Goal: Task Accomplishment & Management: Use online tool/utility

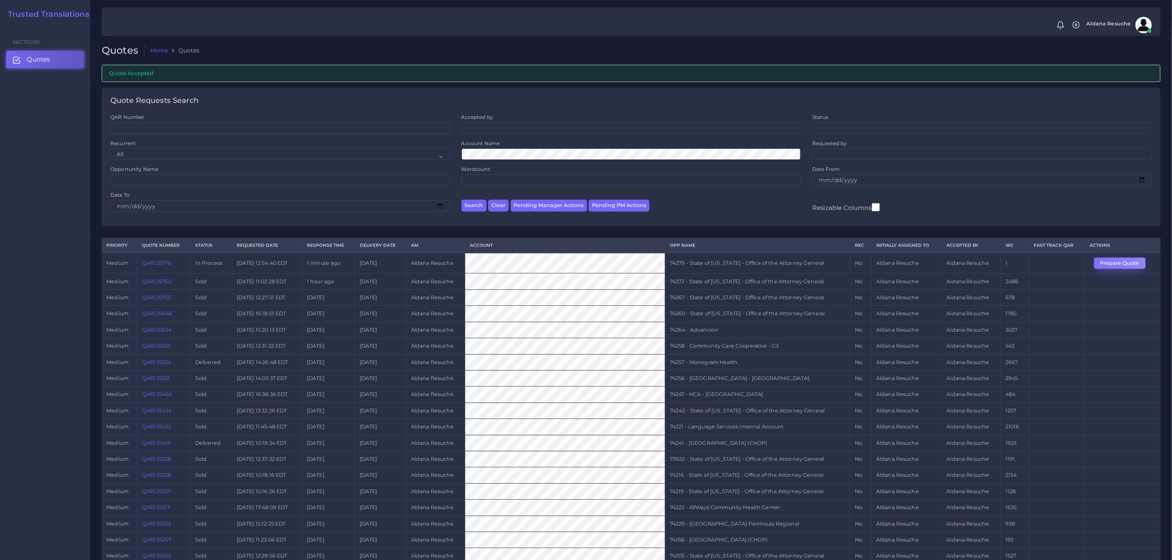
click at [1099, 265] on button "Prepare Quote" at bounding box center [1120, 263] width 52 height 11
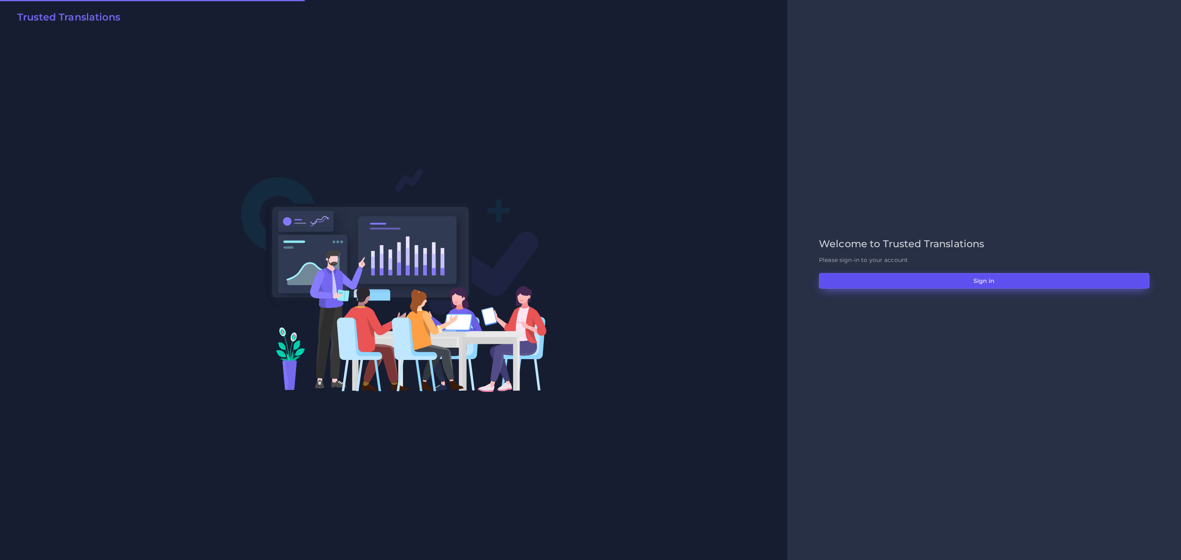
click at [876, 280] on button "Sign in" at bounding box center [984, 281] width 331 height 16
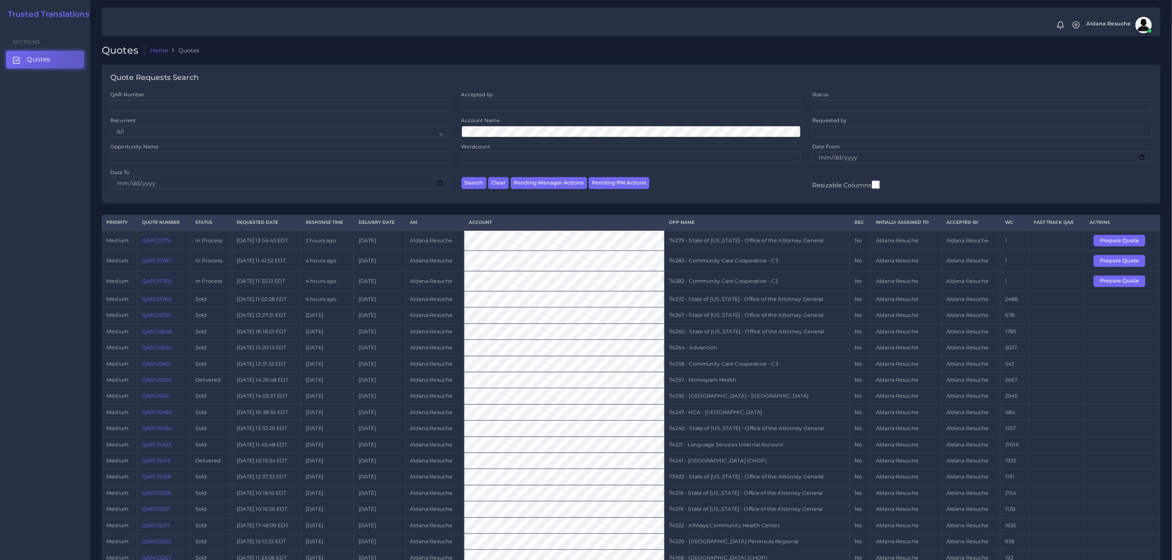
click at [709, 262] on td "74283 - Community Care Cooperative - C3" at bounding box center [756, 261] width 185 height 20
click at [699, 288] on td "74282 - Community Care Cooperative - C3" at bounding box center [756, 281] width 185 height 20
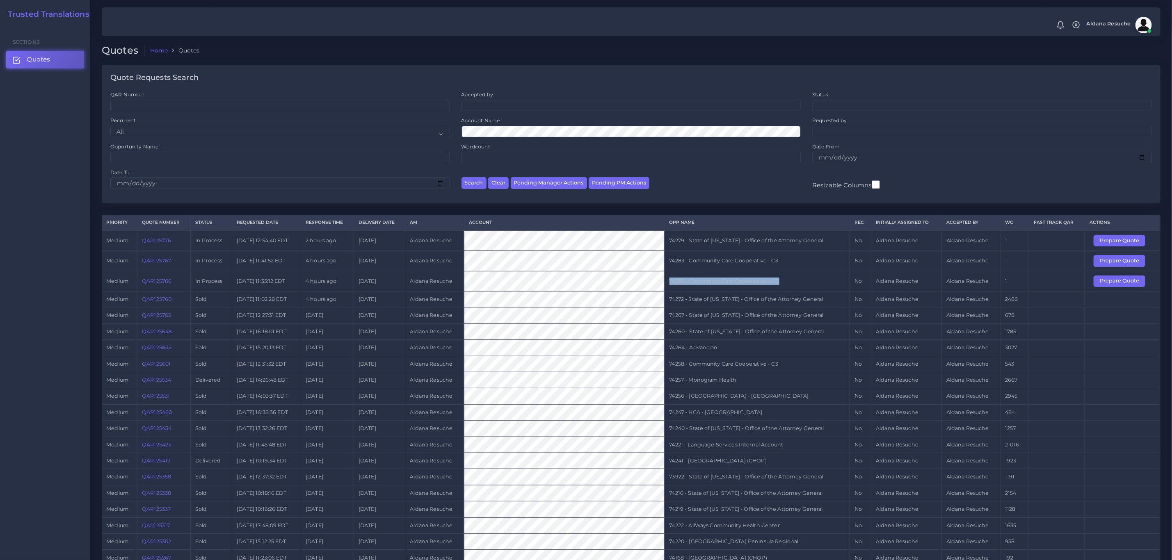
click at [699, 288] on td "74282 - Community Care Cooperative - C3" at bounding box center [756, 281] width 185 height 20
copy tr "74282 - Community Care Cooperative - C3"
click at [1105, 242] on button "Prepare Quote" at bounding box center [1119, 240] width 52 height 11
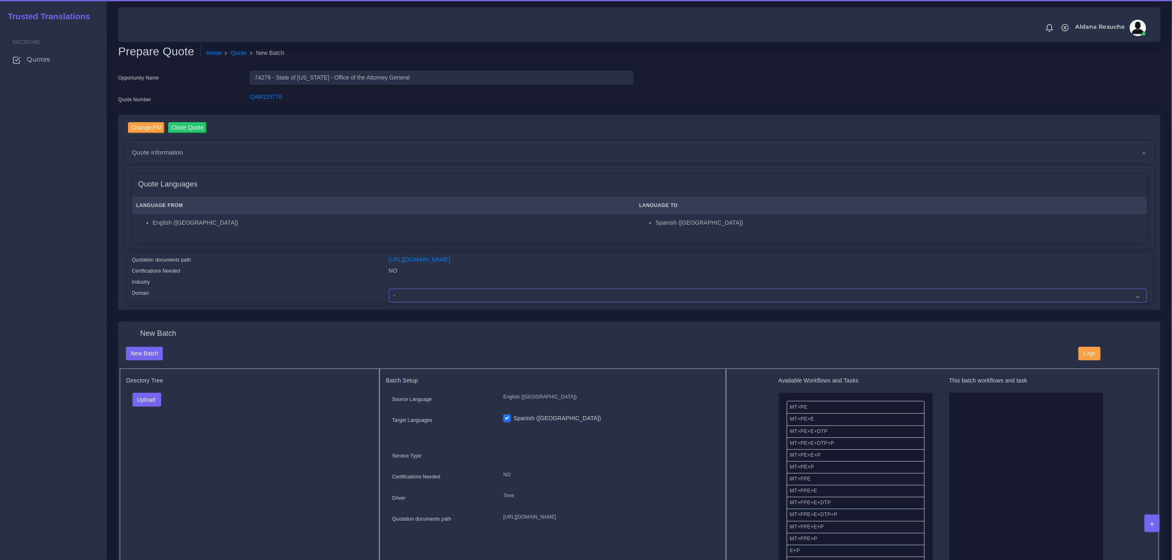
click at [410, 290] on select "- Advertising and Media Agriculture, Forestry and Fishing Architecture, Buildin…" at bounding box center [768, 296] width 758 height 14
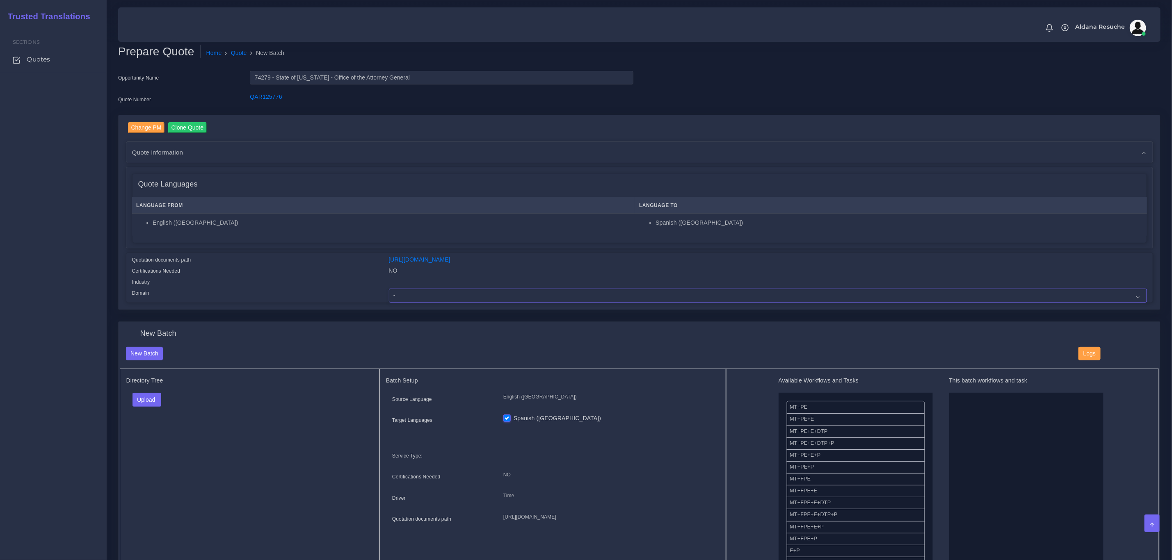
select select "Legal Services"
click at [389, 289] on select "- Advertising and Media Agriculture, Forestry and Fishing Architecture, Buildin…" at bounding box center [768, 296] width 758 height 14
click at [152, 402] on button "Upload" at bounding box center [146, 400] width 29 height 14
click at [162, 431] on label "Files" at bounding box center [161, 431] width 57 height 10
drag, startPoint x: 812, startPoint y: 440, endPoint x: 967, endPoint y: 442, distance: 154.6
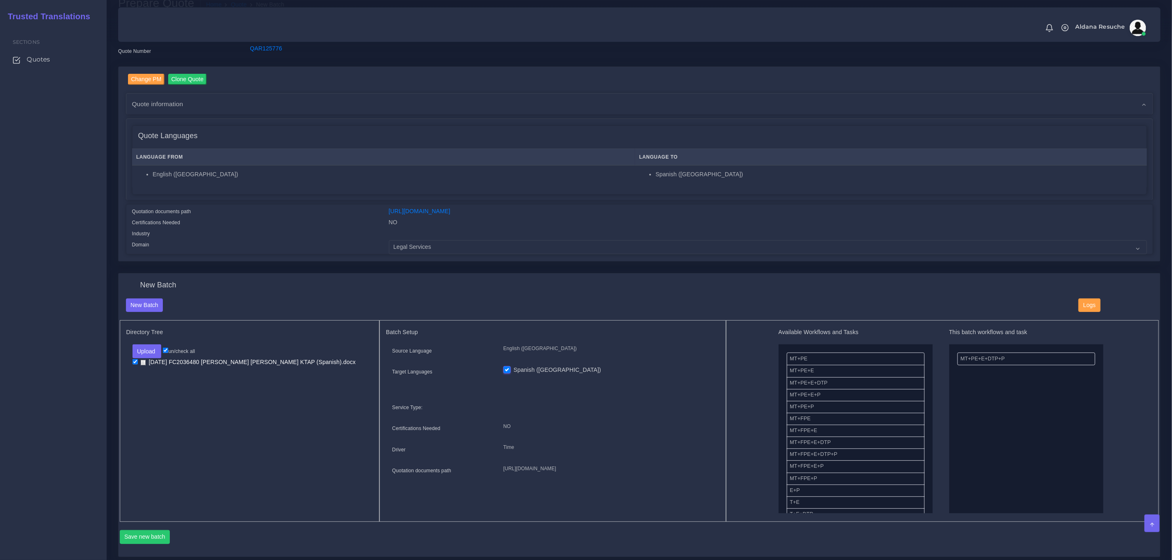
scroll to position [123, 0]
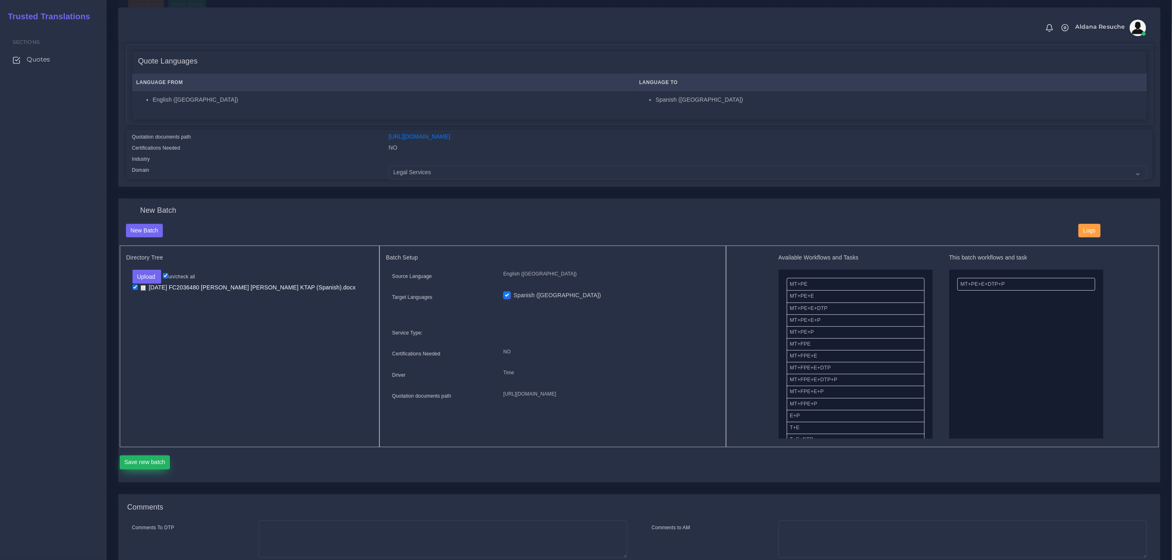
click at [153, 466] on button "Save new batch" at bounding box center [145, 463] width 50 height 14
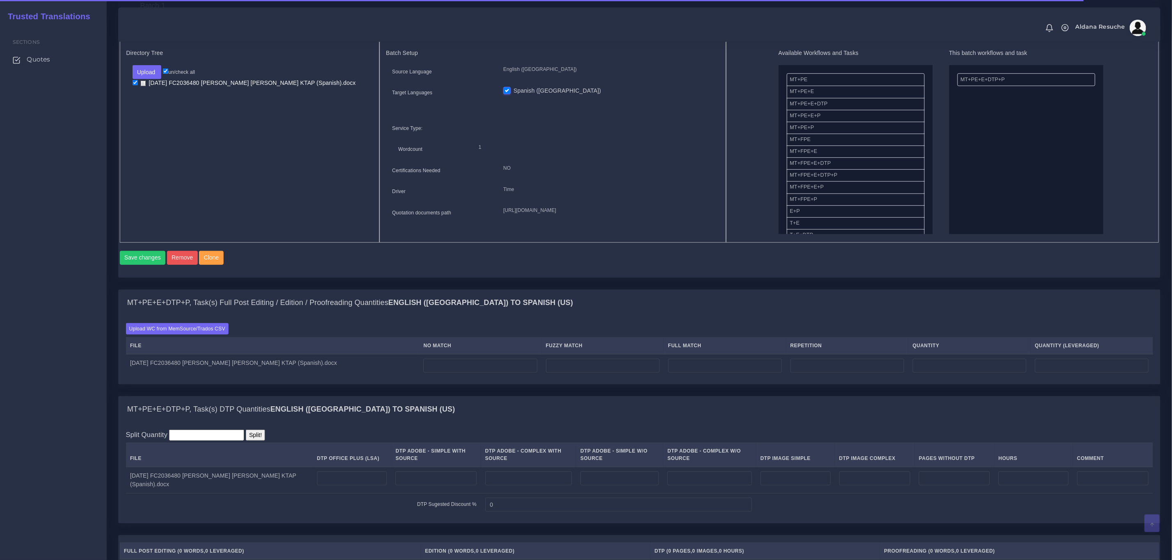
scroll to position [369, 0]
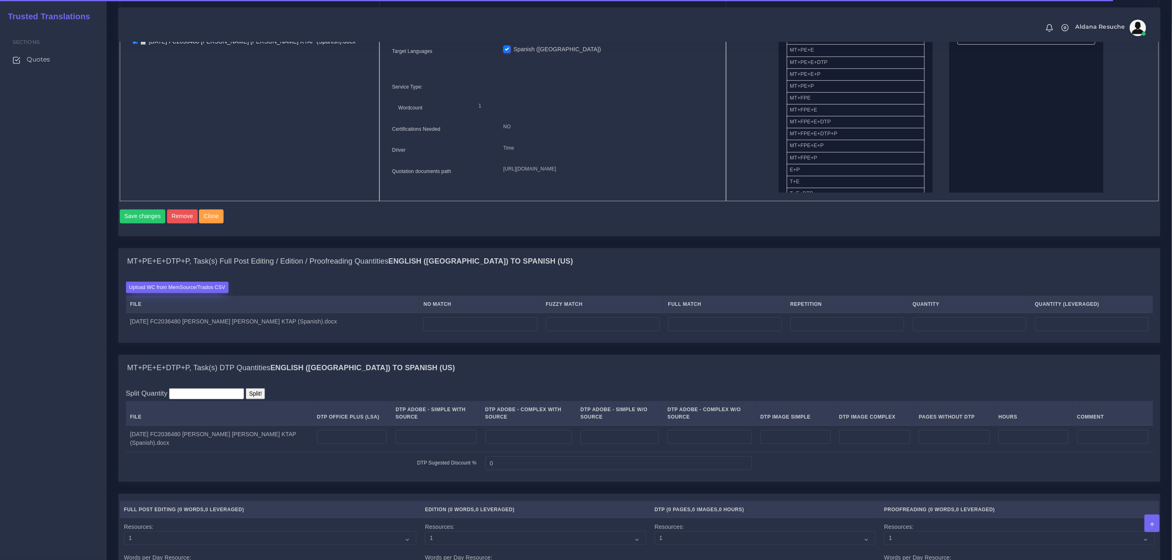
click at [176, 293] on label "Upload WC from MemSource/Trados CSV" at bounding box center [177, 287] width 103 height 11
click at [0, 0] on input "Upload WC from MemSource/Trados CSV" at bounding box center [0, 0] width 0 height 0
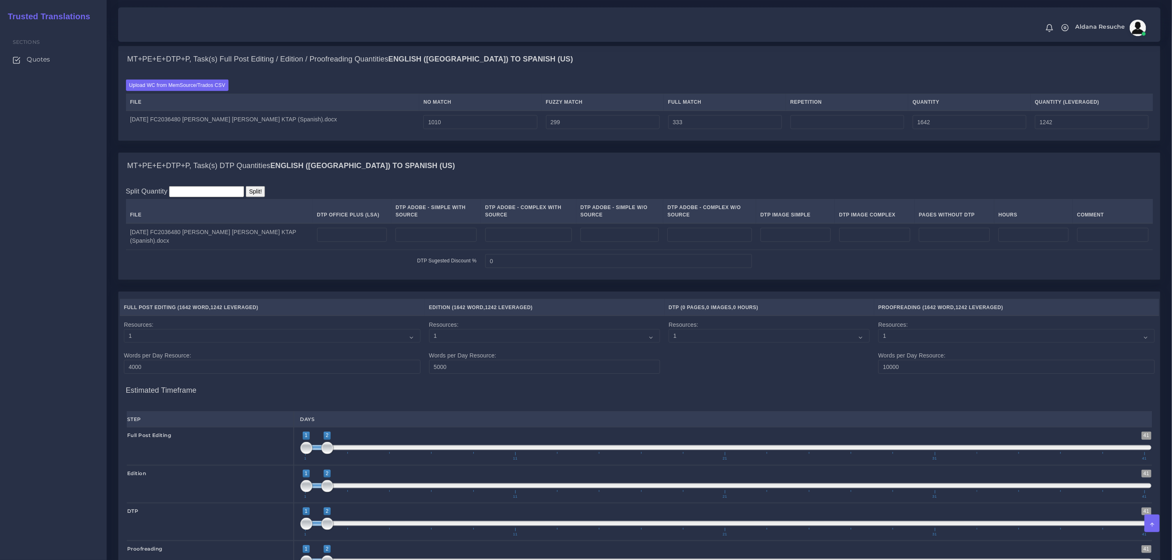
scroll to position [615, 0]
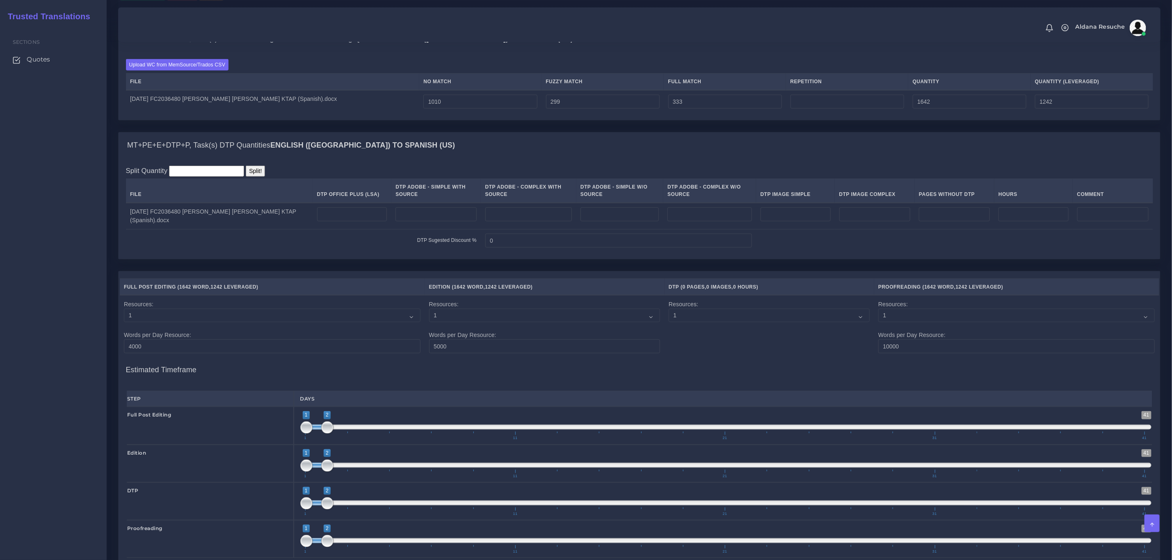
click at [353, 230] on td at bounding box center [351, 216] width 79 height 27
click at [354, 221] on input "number" at bounding box center [352, 215] width 70 height 14
type input "5"
click at [509, 159] on div "MT+PE+E+DTP+P, Task(s) DTP Quantities English (US) TO Spanish (US)" at bounding box center [639, 145] width 1041 height 26
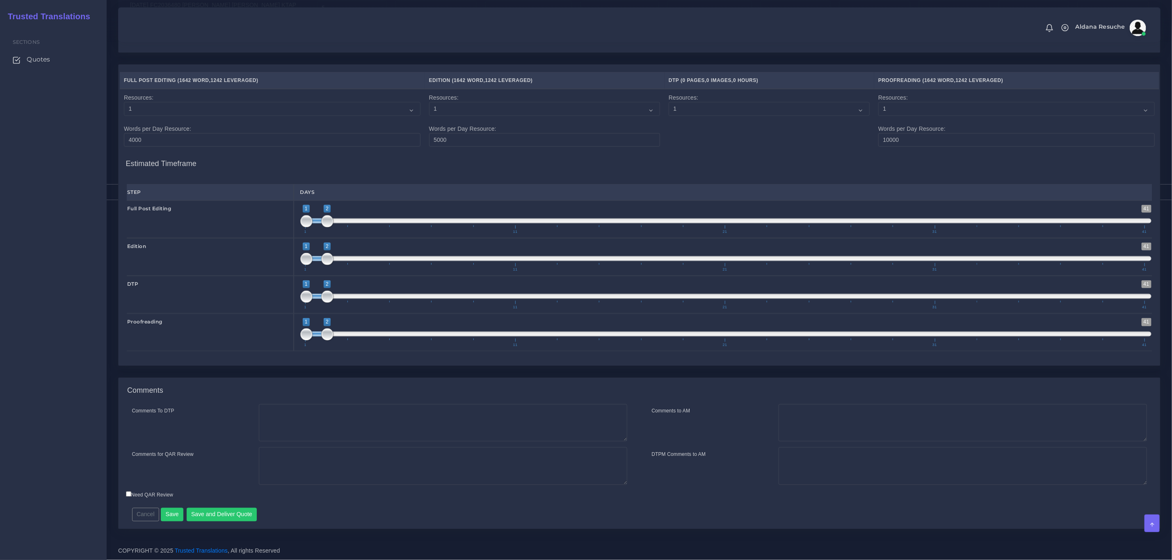
scroll to position [837, 0]
click at [303, 419] on textarea "Comments To DTP" at bounding box center [443, 423] width 368 height 38
type textarea "DTP in word"
type textarea "PEEP+DTP"
click at [215, 516] on button "Save and Deliver Quote" at bounding box center [222, 515] width 71 height 14
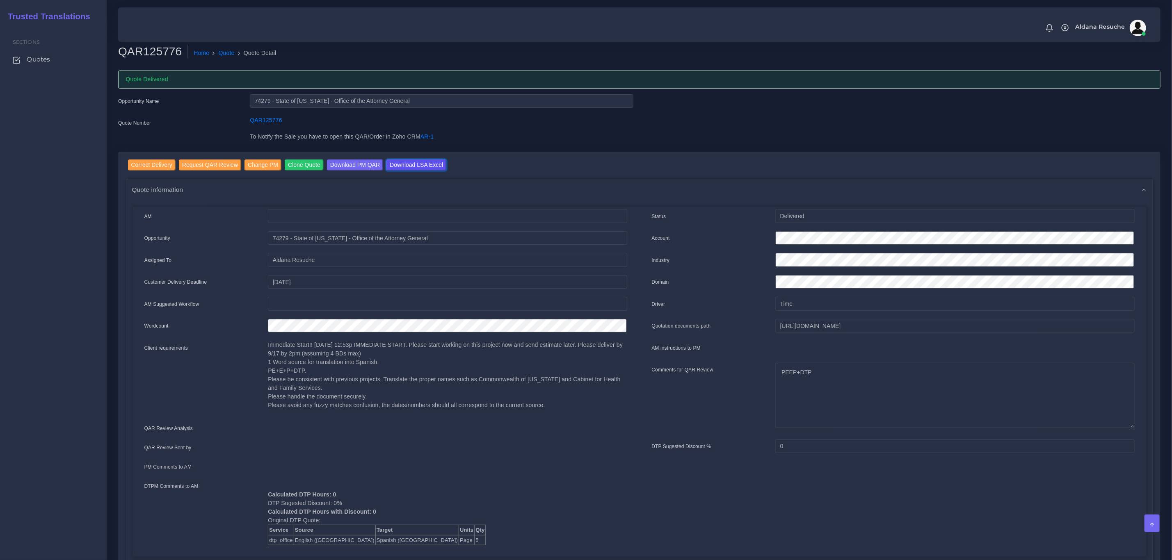
drag, startPoint x: 410, startPoint y: 165, endPoint x: 410, endPoint y: 201, distance: 35.7
click at [410, 165] on input "Download LSA Excel" at bounding box center [416, 165] width 60 height 11
click at [227, 55] on link "Quote" at bounding box center [227, 53] width 16 height 9
